Goal: Transaction & Acquisition: Purchase product/service

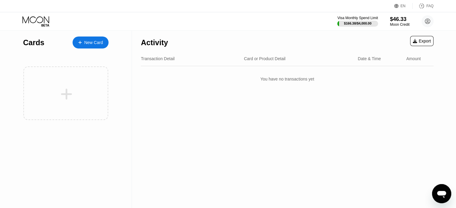
click at [31, 18] on icon at bounding box center [36, 21] width 28 height 10
click at [43, 21] on icon at bounding box center [36, 21] width 28 height 10
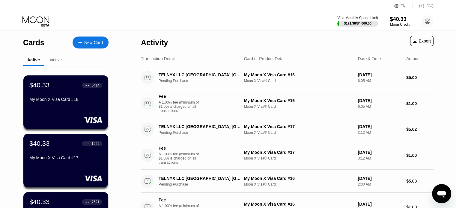
click at [95, 43] on div "New Card" at bounding box center [93, 42] width 19 height 5
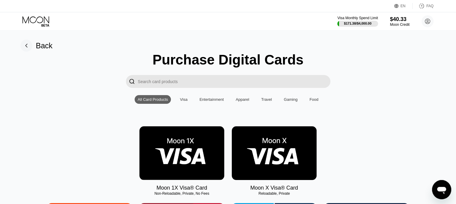
click at [256, 147] on img at bounding box center [274, 153] width 85 height 54
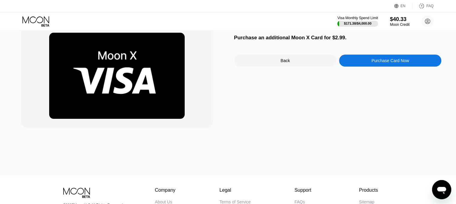
scroll to position [30, 0]
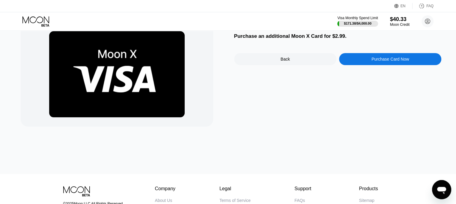
click at [373, 61] on div "Purchase Card Now" at bounding box center [390, 59] width 37 height 5
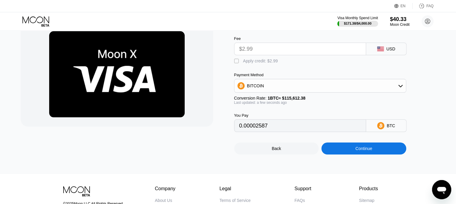
click at [235, 63] on div "" at bounding box center [237, 61] width 6 height 6
type input "0"
click at [365, 151] on div "Continue" at bounding box center [363, 148] width 17 height 5
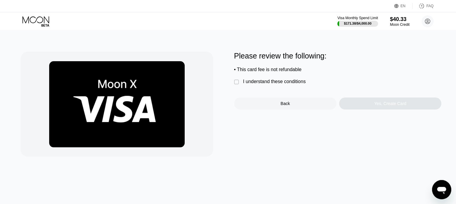
click at [268, 84] on div "I understand these conditions" at bounding box center [274, 81] width 63 height 5
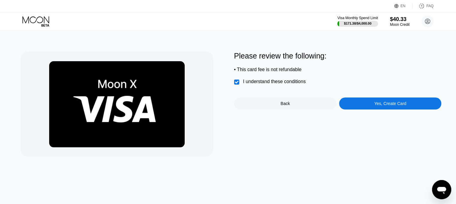
click at [388, 109] on div "Yes, Create Card" at bounding box center [390, 103] width 102 height 12
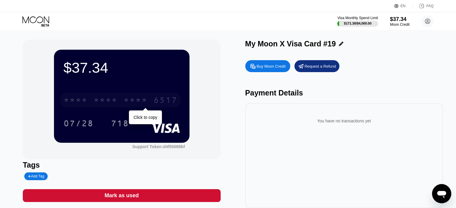
click at [136, 97] on div "* * * *" at bounding box center [136, 101] width 24 height 10
click at [136, 97] on div "2961" at bounding box center [136, 101] width 24 height 10
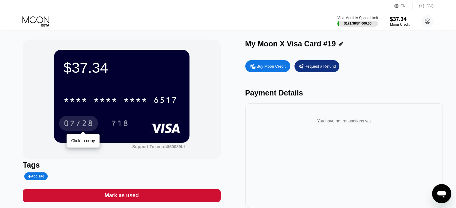
click at [80, 126] on div "07/28" at bounding box center [79, 125] width 30 height 10
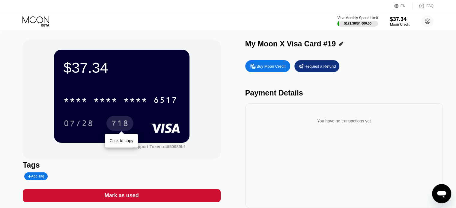
click at [121, 122] on div "718" at bounding box center [120, 125] width 18 height 10
drag, startPoint x: 121, startPoint y: 122, endPoint x: 283, endPoint y: 49, distance: 177.9
click at [127, 123] on div "718" at bounding box center [120, 125] width 18 height 10
click at [35, 19] on icon at bounding box center [36, 21] width 28 height 10
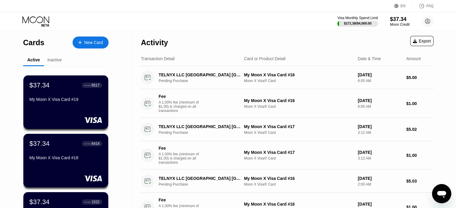
click at [94, 44] on div "New Card" at bounding box center [93, 42] width 19 height 5
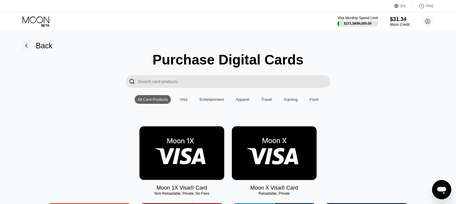
click at [260, 154] on img at bounding box center [274, 153] width 85 height 54
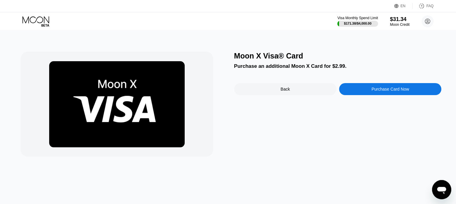
click at [383, 91] on div "Purchase Card Now" at bounding box center [390, 89] width 37 height 5
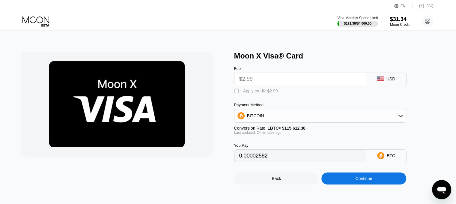
click at [236, 94] on div "" at bounding box center [237, 91] width 6 height 6
type input "0"
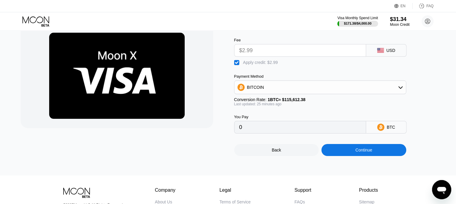
scroll to position [30, 0]
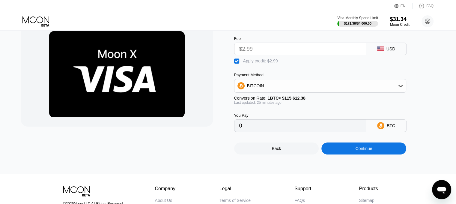
click at [354, 154] on div "Continue" at bounding box center [364, 148] width 85 height 12
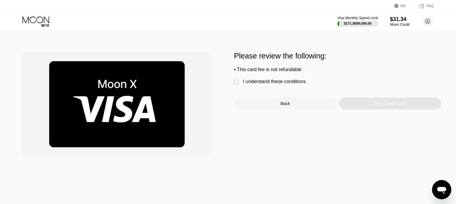
click at [256, 84] on div "I understand these conditions" at bounding box center [274, 81] width 63 height 5
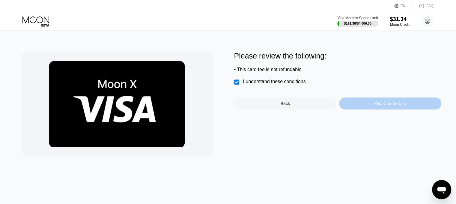
click at [378, 109] on div "Yes, Create Card" at bounding box center [390, 103] width 102 height 12
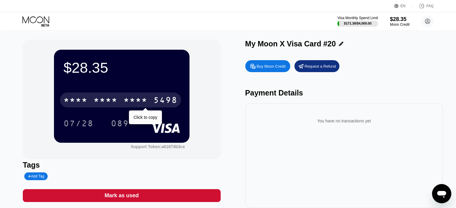
click at [120, 99] on div "* * * * * * * * * * * * 5498" at bounding box center [120, 100] width 121 height 15
click at [120, 99] on div "4513 6500 2313 5498" at bounding box center [120, 100] width 121 height 15
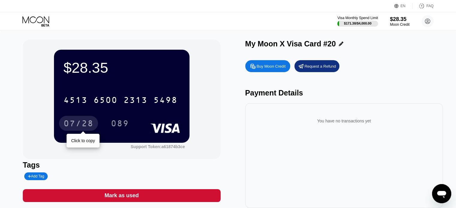
click at [89, 123] on div "07/28" at bounding box center [79, 125] width 30 height 10
drag, startPoint x: 89, startPoint y: 123, endPoint x: 189, endPoint y: 163, distance: 107.3
click at [89, 123] on div "07/28" at bounding box center [79, 125] width 30 height 10
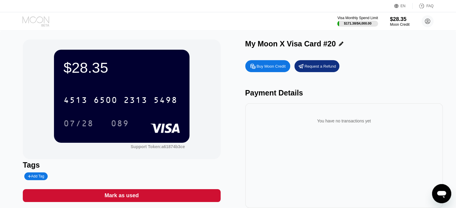
click at [33, 20] on icon at bounding box center [36, 21] width 28 height 10
